Goal: Navigation & Orientation: Find specific page/section

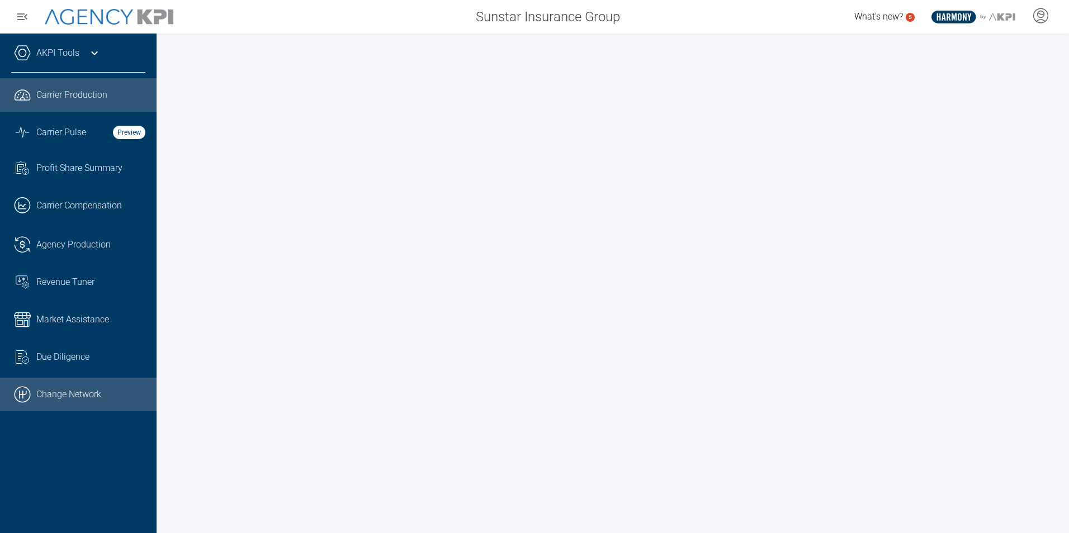
click at [88, 387] on link ".cls-1{fill:none;stroke:#000;stroke-linecap:round;stroke-linejoin:round;stroke-…" at bounding box center [78, 395] width 157 height 34
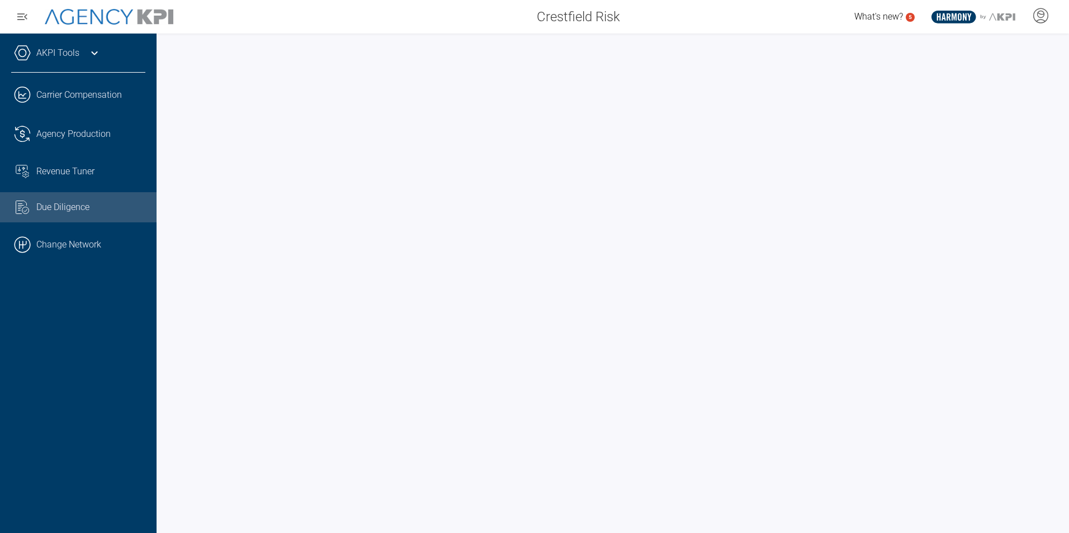
click at [73, 211] on span "Due Diligence" at bounding box center [62, 207] width 53 height 13
click at [83, 138] on span "Agency Production" at bounding box center [73, 133] width 74 height 13
click at [111, 201] on div "Due Diligence" at bounding box center [90, 207] width 109 height 13
click at [75, 135] on span "Agency Production" at bounding box center [73, 133] width 74 height 13
